Goal: Browse casually: Explore the website without a specific task or goal

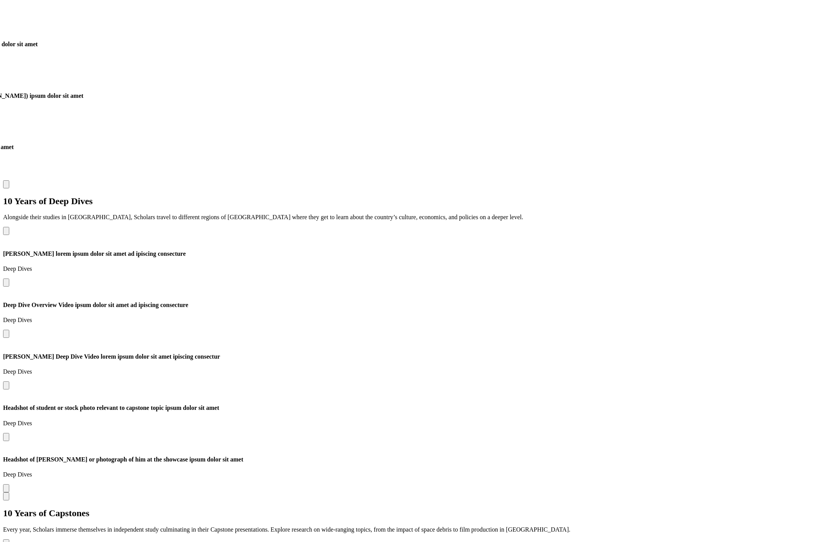
scroll to position [1268, 0]
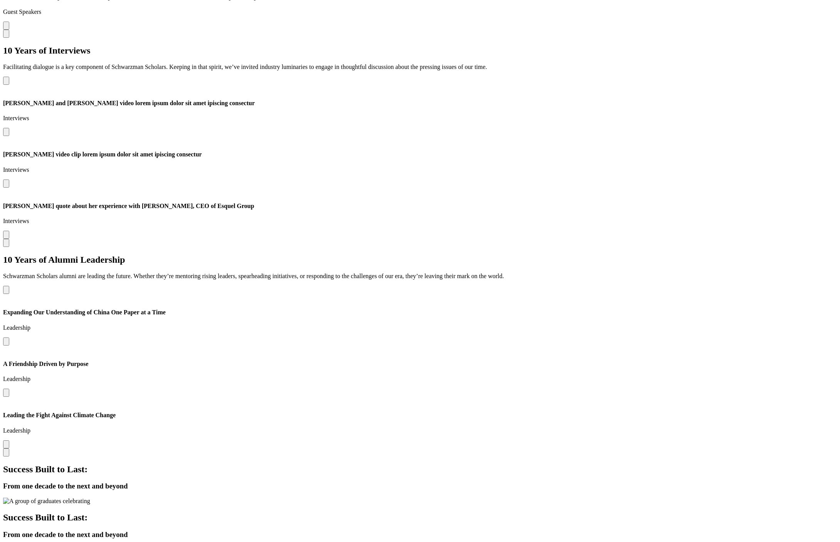
scroll to position [2423, 0]
click at [9, 448] on button "Next slide" at bounding box center [6, 452] width 6 height 8
click at [9, 286] on button "Previous slide" at bounding box center [6, 290] width 6 height 8
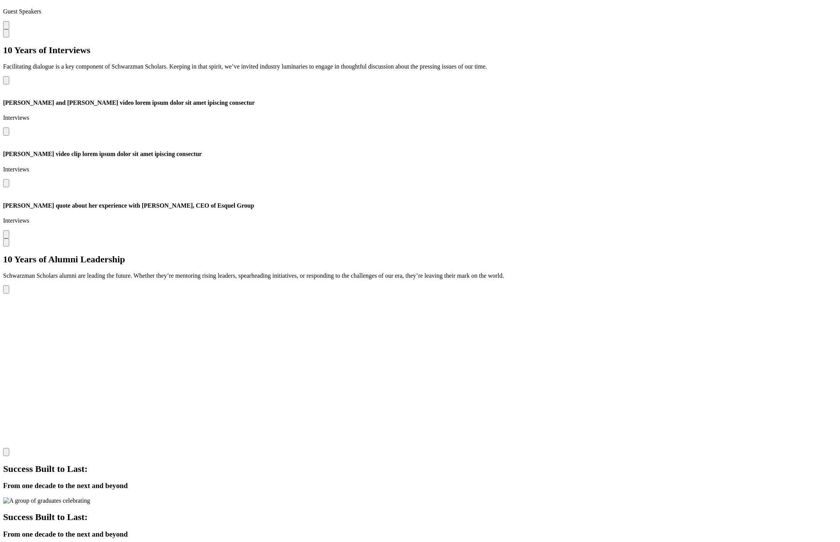
click at [9, 286] on button "Previous slide" at bounding box center [6, 290] width 6 height 8
click at [664, 286] on div "Expanding Our Understanding of China One Paper at a Time Leadership Expanding O…" at bounding box center [420, 371] width 834 height 171
click at [667, 286] on div "Expanding Our Understanding of China One Paper at a Time Leadership Expanding O…" at bounding box center [420, 371] width 834 height 171
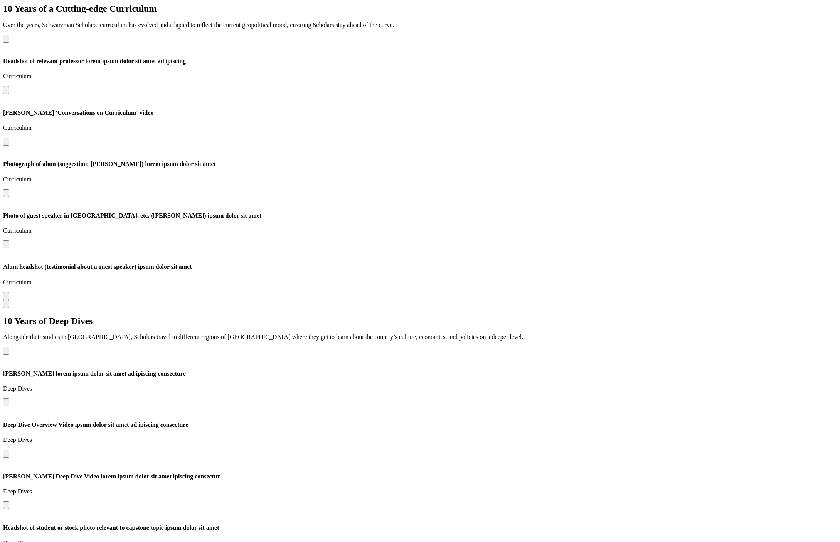
scroll to position [1395, 0]
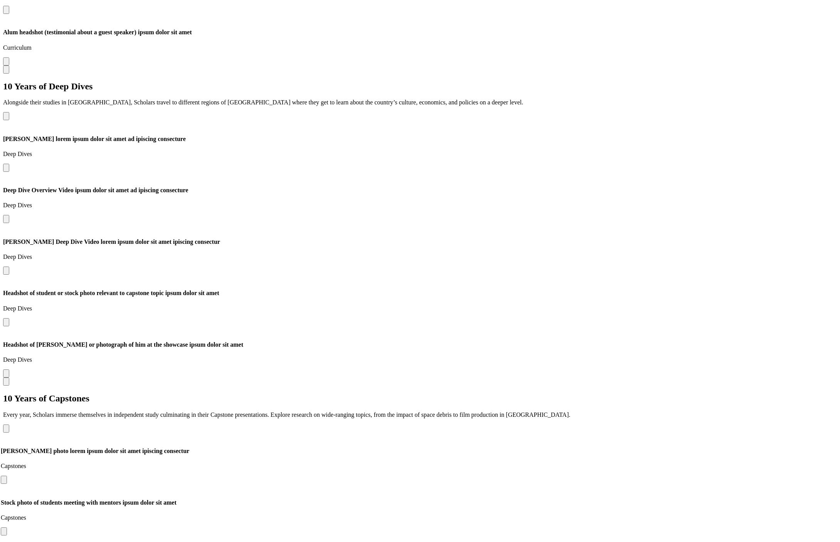
drag, startPoint x: 590, startPoint y: 177, endPoint x: 436, endPoint y: 176, distance: 153.8
drag, startPoint x: 429, startPoint y: 170, endPoint x: 593, endPoint y: 162, distance: 163.6
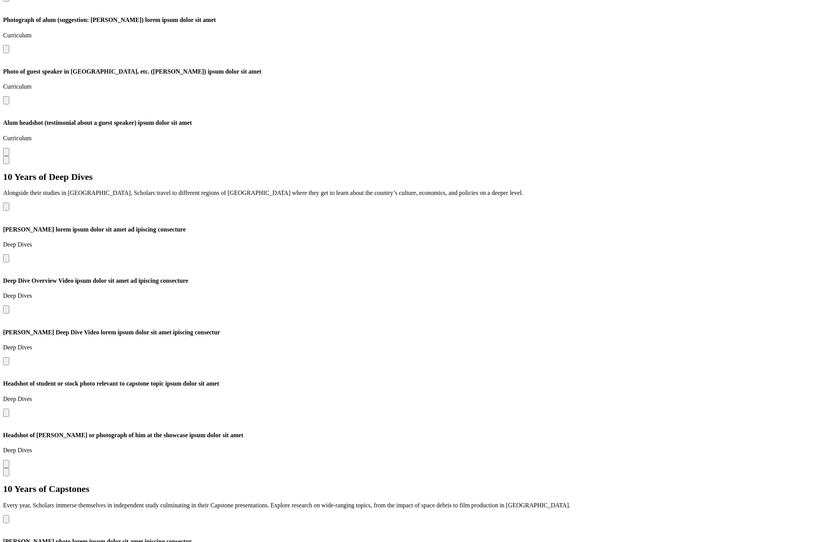
scroll to position [1302, 0]
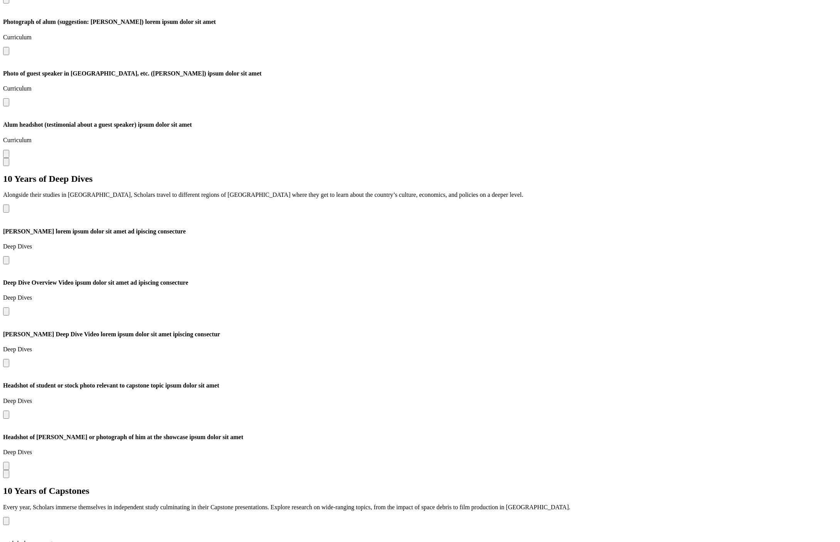
drag, startPoint x: 453, startPoint y: 264, endPoint x: 276, endPoint y: 264, distance: 176.9
drag, startPoint x: 360, startPoint y: 267, endPoint x: 235, endPoint y: 267, distance: 125.7
drag, startPoint x: 383, startPoint y: 249, endPoint x: 285, endPoint y: 252, distance: 98.0
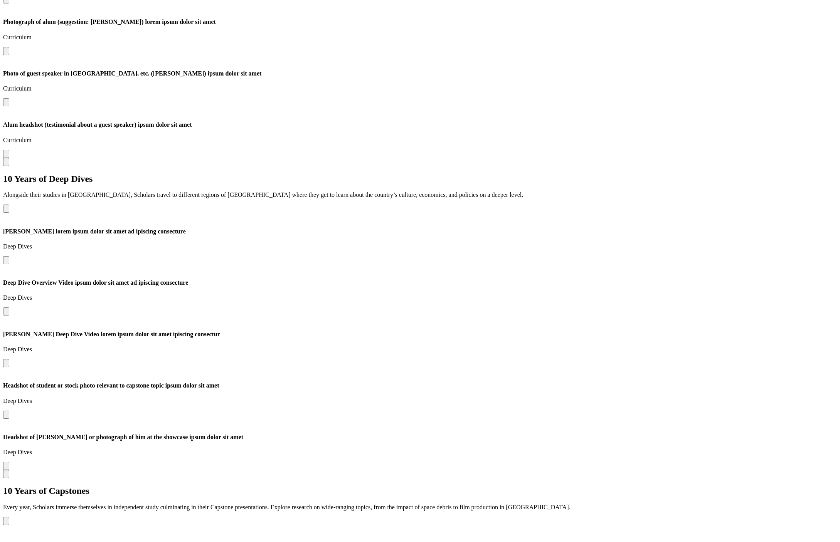
drag, startPoint x: 355, startPoint y: 263, endPoint x: 233, endPoint y: 264, distance: 122.6
drag, startPoint x: 228, startPoint y: 258, endPoint x: 547, endPoint y: 249, distance: 319.3
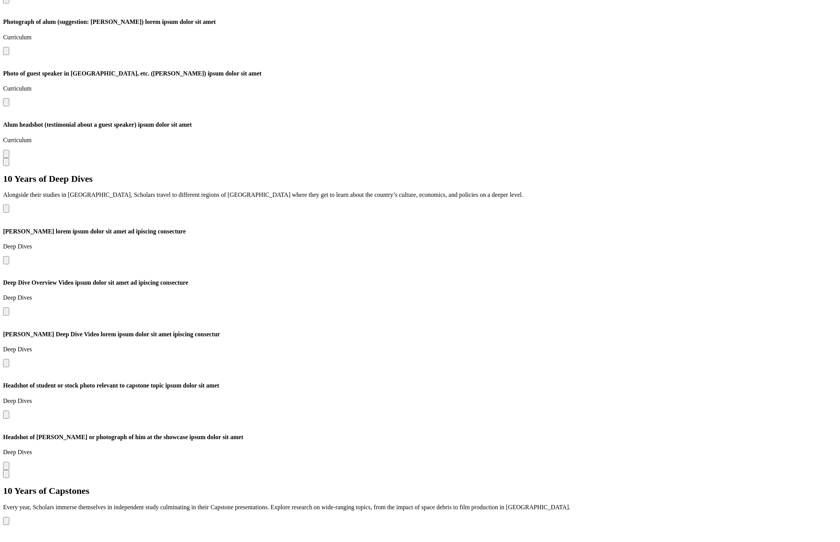
drag, startPoint x: 524, startPoint y: 247, endPoint x: 615, endPoint y: 243, distance: 91.4
click at [9, 517] on button "Previous slide" at bounding box center [6, 521] width 6 height 8
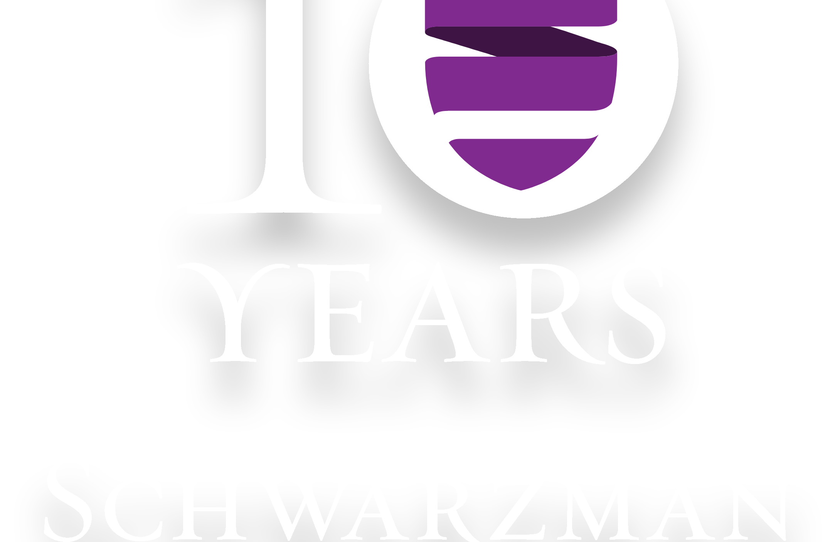
scroll to position [0, 0]
